Goal: Transaction & Acquisition: Purchase product/service

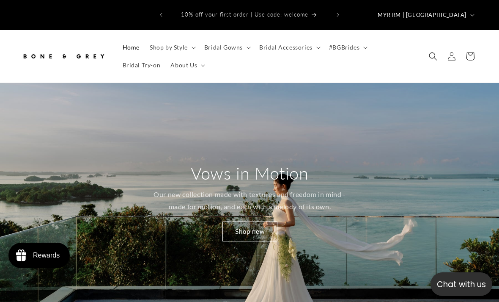
click at [214, 38] on summary "Bridal Gowns" at bounding box center [226, 47] width 55 height 18
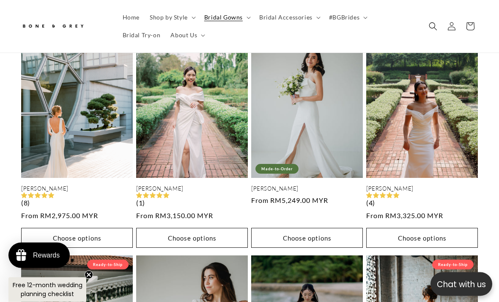
scroll to position [751, 0]
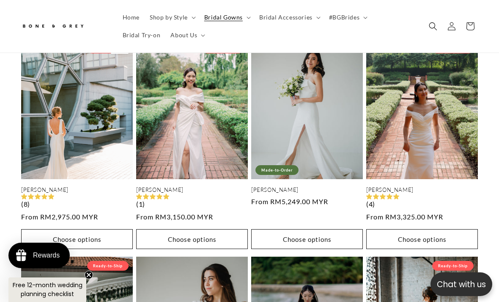
click at [74, 186] on link "Julia" at bounding box center [77, 189] width 112 height 7
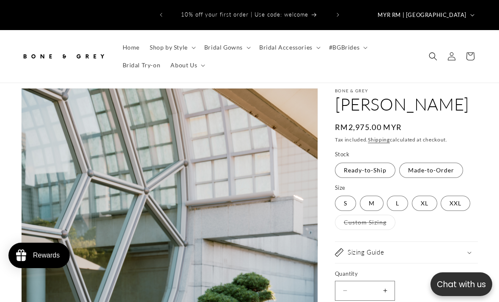
select select "**********"
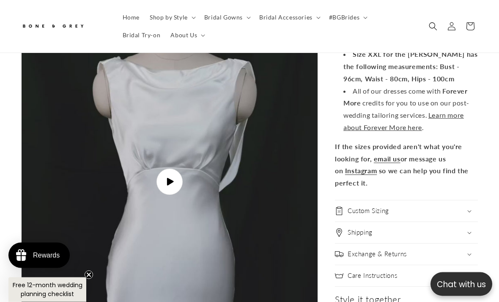
scroll to position [2189, 0]
click at [176, 178] on span "Play video" at bounding box center [169, 181] width 26 height 26
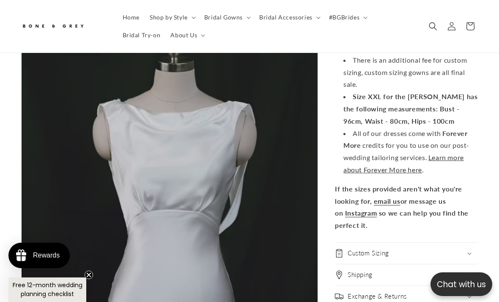
scroll to position [0, 162]
click at [82, 158] on video "Julia Boat Neck Empire Waist Satin Wedding Dress| Bone and Grey Bridal | Minima…" at bounding box center [170, 224] width 296 height 526
click at [166, 207] on video "Julia Boat Neck Empire Waist Satin Wedding Dress| Bone and Grey Bridal | Minima…" at bounding box center [170, 224] width 296 height 526
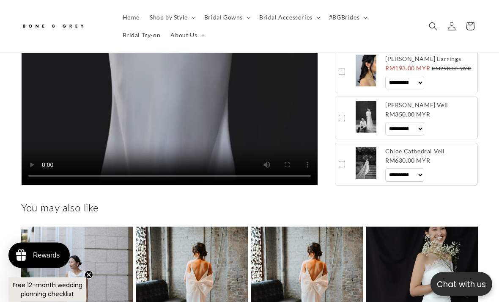
scroll to position [2448, 0]
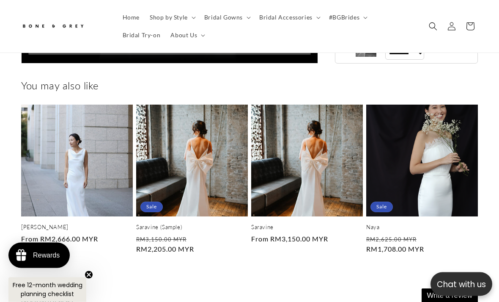
scroll to position [0, 0]
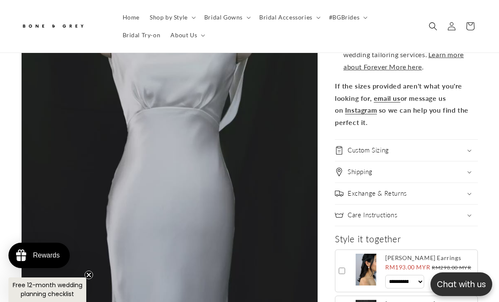
click at [166, 116] on video "Julia Boat Neck Empire Waist Satin Wedding Dress| Bone and Grey Bridal | Minima…" at bounding box center [170, 121] width 296 height 526
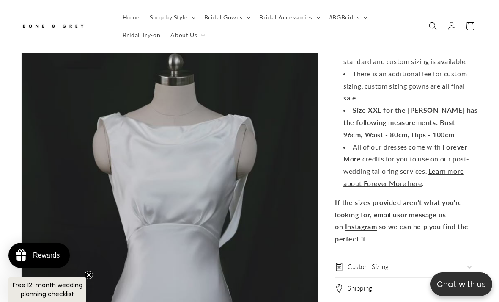
scroll to position [0, 162]
click at [180, 223] on video "Julia Boat Neck Empire Waist Satin Wedding Dress| Bone and Grey Bridal | Minima…" at bounding box center [170, 237] width 296 height 526
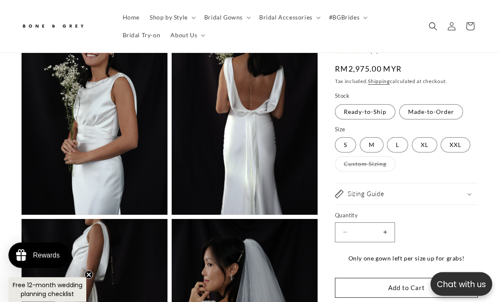
scroll to position [1219, 0]
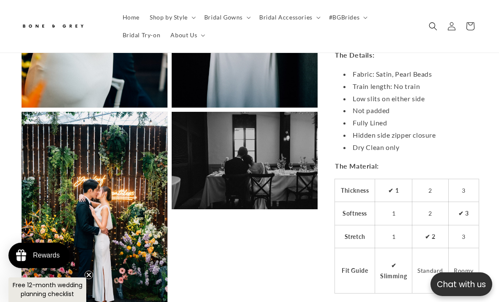
scroll to position [1314, 0]
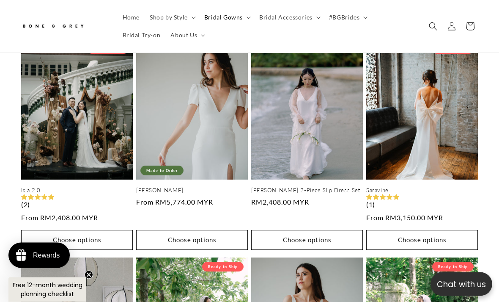
scroll to position [967, 0]
click at [60, 186] on link "Isla 2.0" at bounding box center [77, 189] width 112 height 7
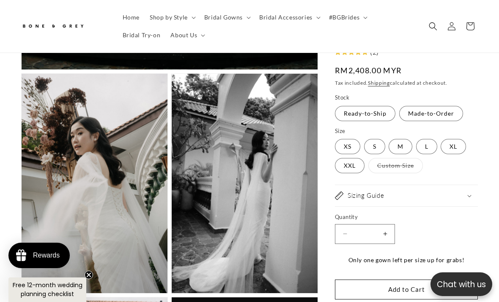
scroll to position [457, 0]
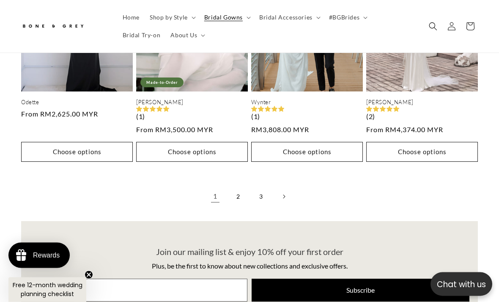
scroll to position [1923, 0]
click at [236, 187] on link "2" at bounding box center [238, 196] width 19 height 19
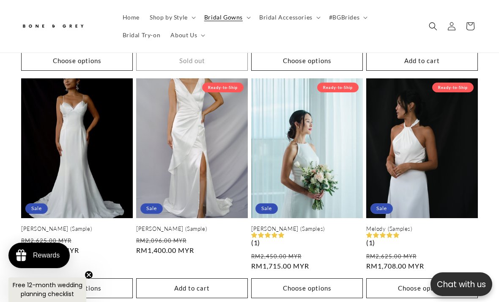
click at [350, 225] on link "[PERSON_NAME] (Samples)" at bounding box center [307, 228] width 112 height 7
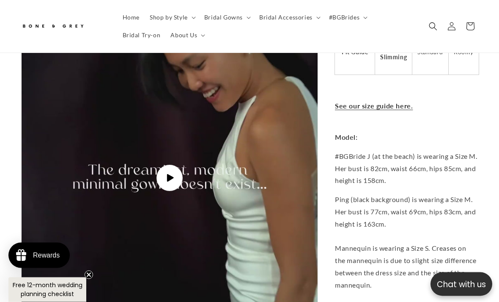
scroll to position [1978, 0]
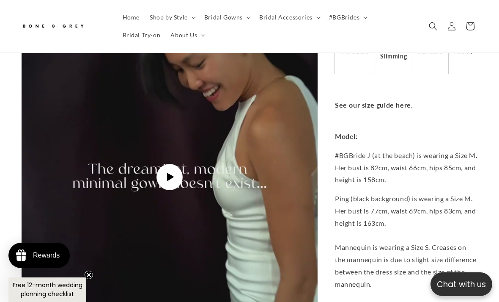
click at [168, 173] on icon "Gallery Viewer" at bounding box center [170, 177] width 7 height 8
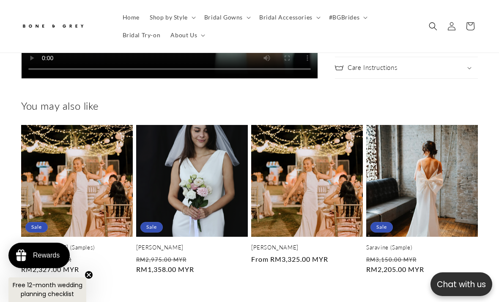
scroll to position [0, 0]
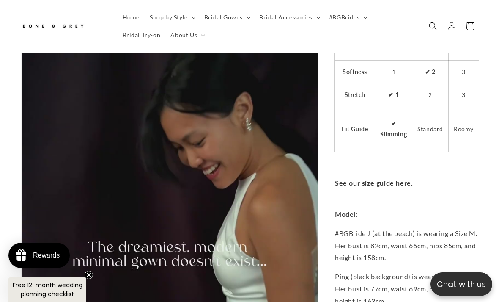
click at [397, 179] on link "See our size guide here." at bounding box center [374, 183] width 78 height 8
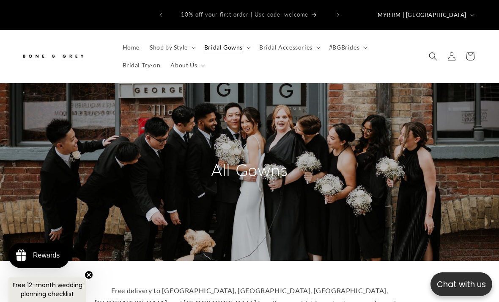
scroll to position [1183, 0]
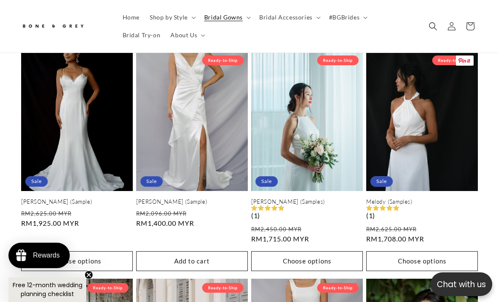
click at [458, 198] on link "Melody (Samples)" at bounding box center [422, 201] width 112 height 7
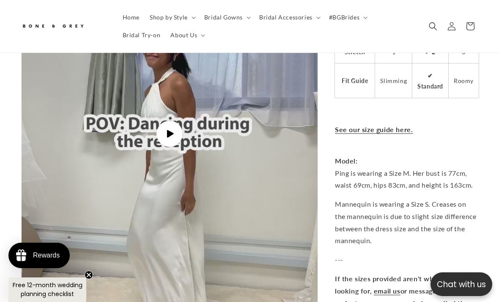
click at [167, 130] on icon "Gallery Viewer" at bounding box center [170, 134] width 7 height 8
click at [77, 183] on video "Melody Halter Column Wedding Dress | Bone and Grey Bridal | Minimal Affordable …" at bounding box center [170, 134] width 296 height 526
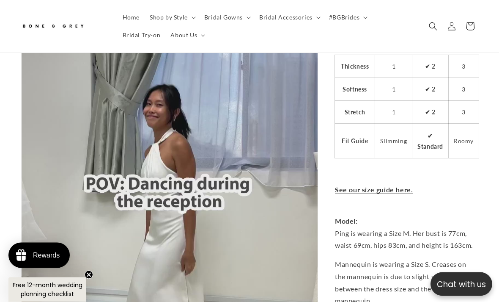
scroll to position [1740, 0]
click at [402, 185] on link "See our size guide here." at bounding box center [374, 189] width 78 height 8
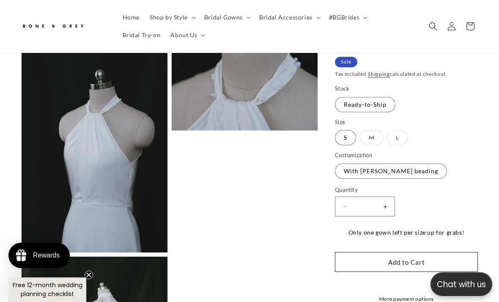
scroll to position [1191, 0]
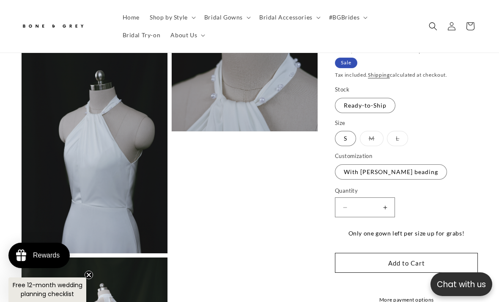
click at [416, 167] on label "With pearl strand beading Variant sold out or unavailable" at bounding box center [391, 171] width 112 height 15
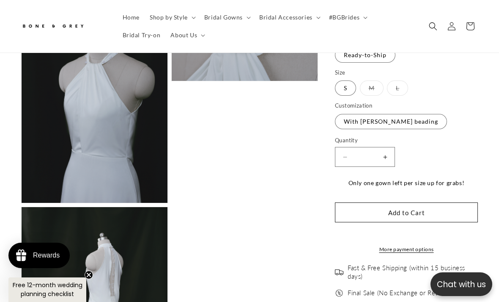
scroll to position [1243, 0]
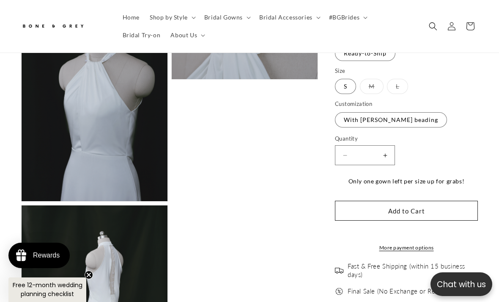
click at [421, 203] on button "Add to Cart" at bounding box center [406, 211] width 143 height 20
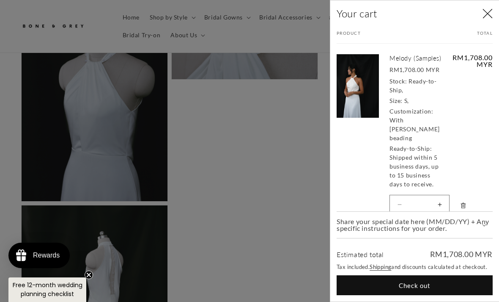
scroll to position [0, 162]
click at [232, 158] on div at bounding box center [249, 151] width 499 height 302
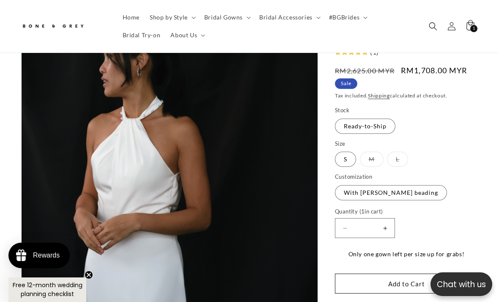
scroll to position [0, 0]
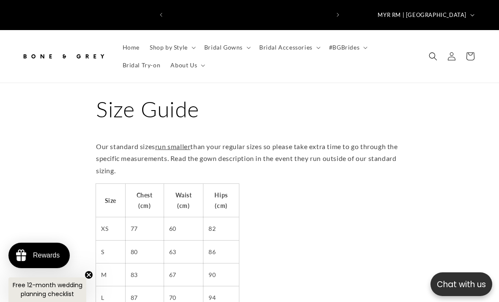
scroll to position [0, 323]
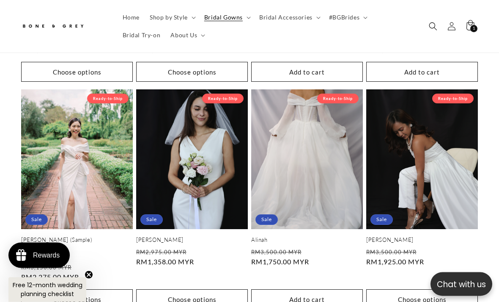
scroll to position [1600, 0]
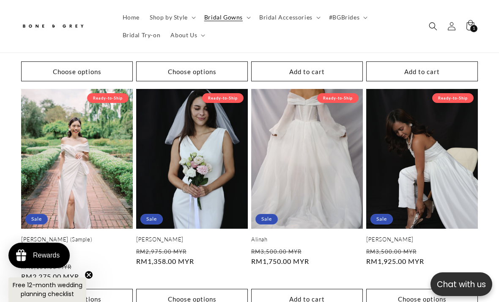
click at [156, 236] on link "Celeste" at bounding box center [192, 239] width 112 height 7
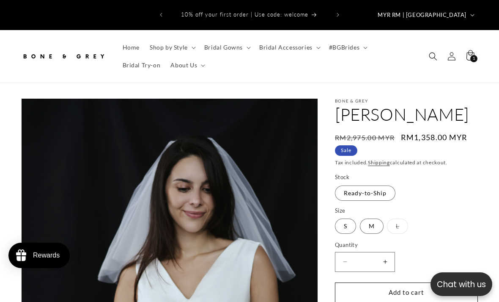
select select "**********"
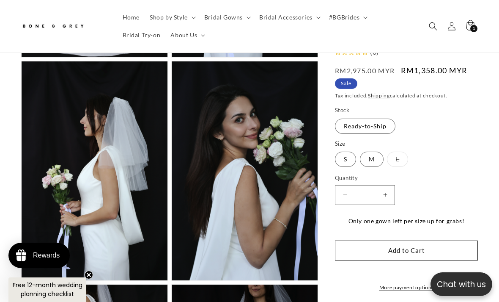
scroll to position [707, 0]
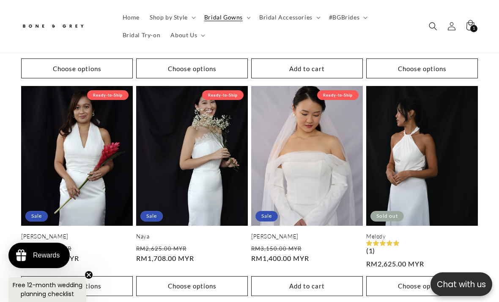
scroll to position [0, 323]
click at [162, 233] on link "Naya" at bounding box center [192, 236] width 112 height 7
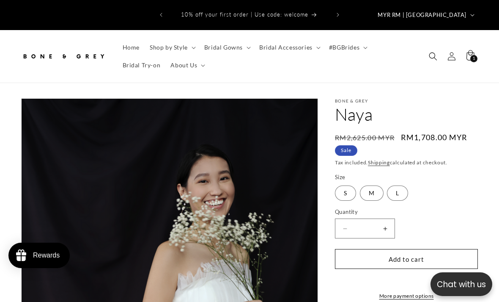
select select "**********"
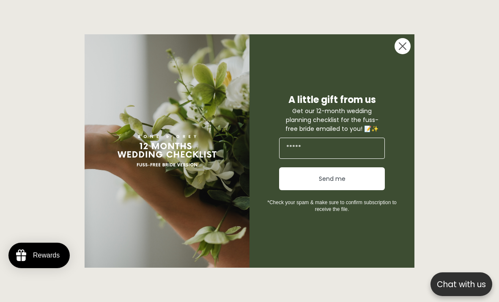
click at [400, 54] on circle "Close dialog" at bounding box center [403, 46] width 16 height 16
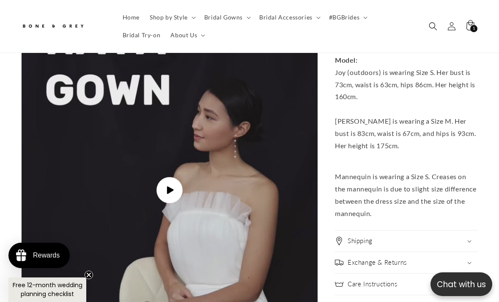
scroll to position [1522, 0]
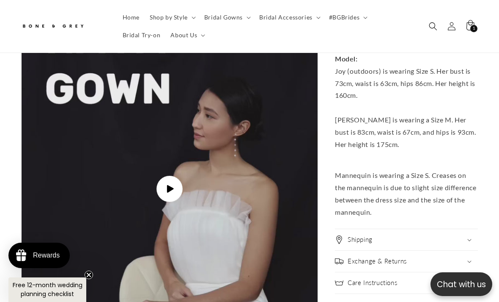
click at [173, 184] on icon "Gallery Viewer" at bounding box center [170, 188] width 8 height 8
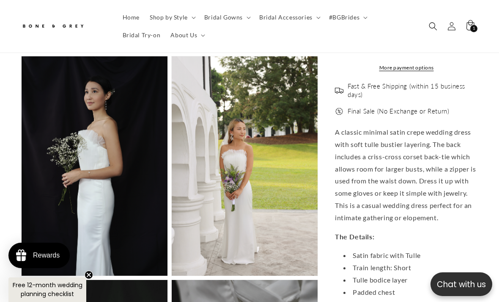
scroll to position [0, 0]
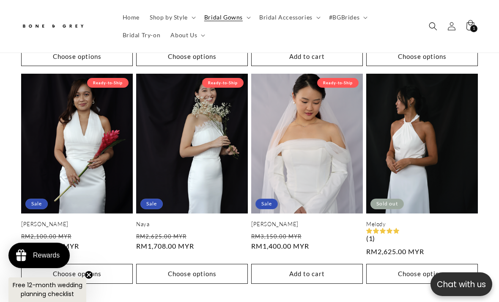
scroll to position [0, 323]
click at [59, 220] on link "[PERSON_NAME]" at bounding box center [77, 223] width 112 height 7
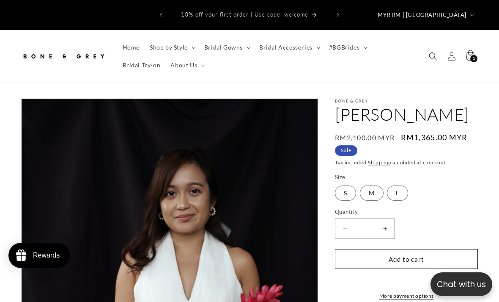
select select "**********"
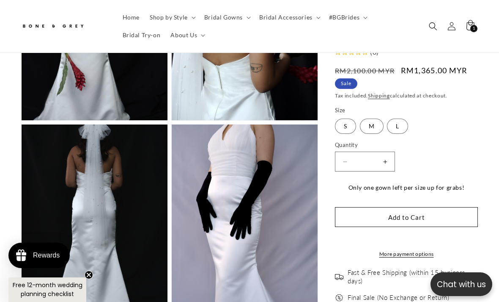
scroll to position [840, 0]
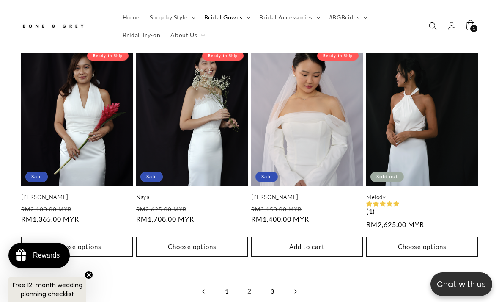
click at [275, 282] on link "3" at bounding box center [272, 291] width 19 height 19
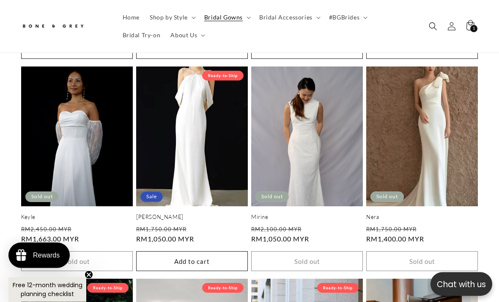
scroll to position [941, 0]
click at [170, 213] on link "[PERSON_NAME]" at bounding box center [192, 216] width 112 height 7
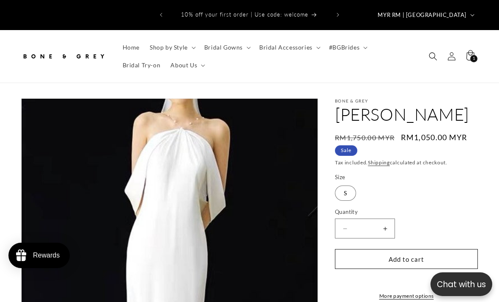
select select "**********"
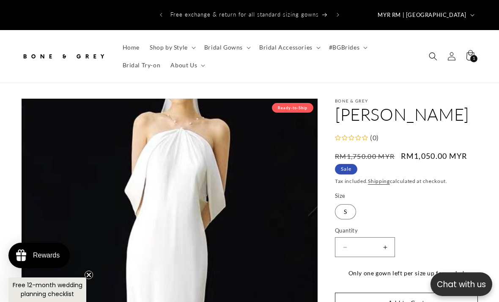
click at [473, 55] on span "1" at bounding box center [474, 58] width 3 height 7
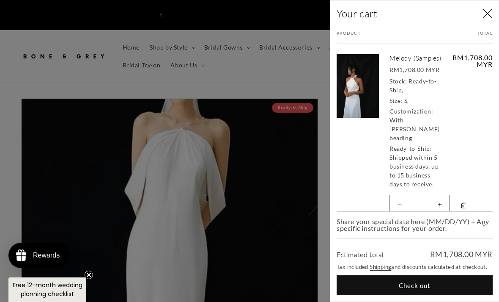
scroll to position [0, 323]
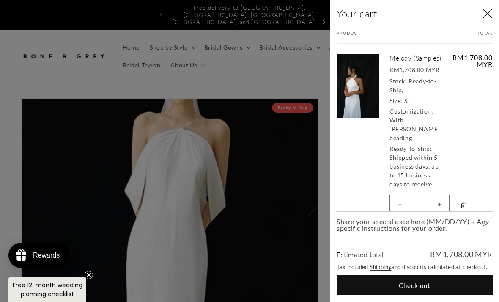
click at [378, 97] on link "Your cart" at bounding box center [358, 132] width 42 height 172
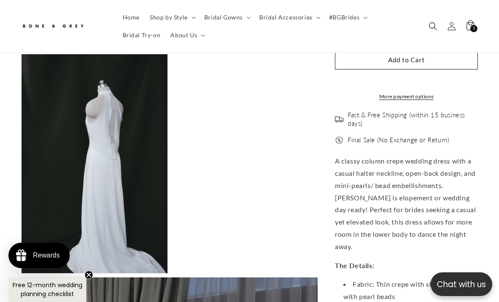
scroll to position [1382, 0]
